Goal: Find specific page/section: Find specific page/section

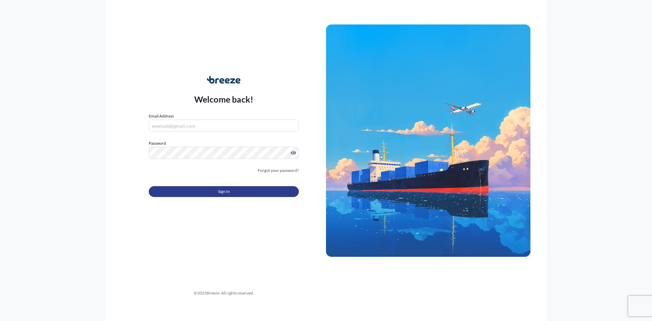
type input "[EMAIL_ADDRESS][PERSON_NAME][DOMAIN_NAME]"
click at [203, 193] on button "Sign In" at bounding box center [224, 191] width 150 height 11
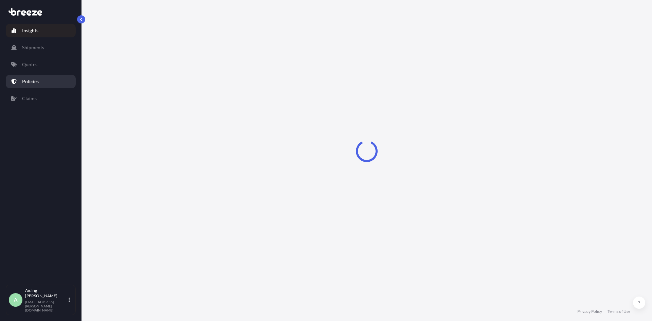
click at [45, 80] on link "Policies" at bounding box center [41, 82] width 70 height 14
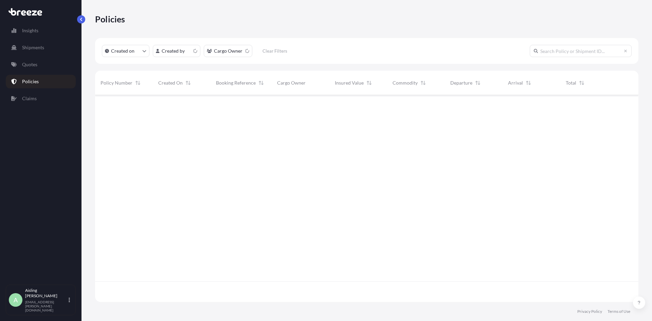
scroll to position [205, 538]
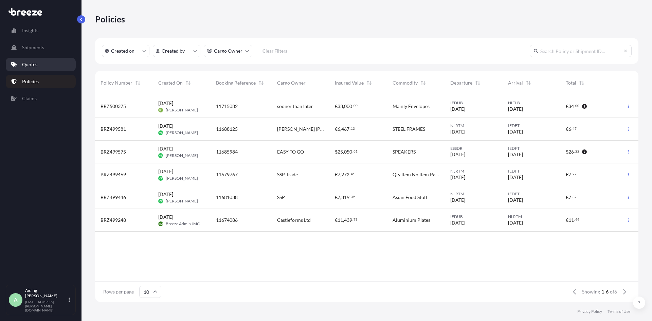
click at [32, 68] on link "Quotes" at bounding box center [41, 65] width 70 height 14
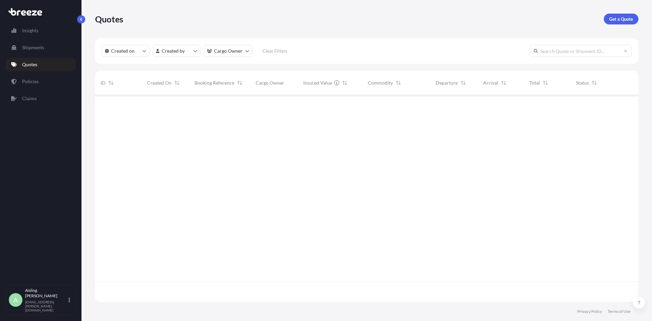
scroll to position [205, 538]
